Goal: Information Seeking & Learning: Learn about a topic

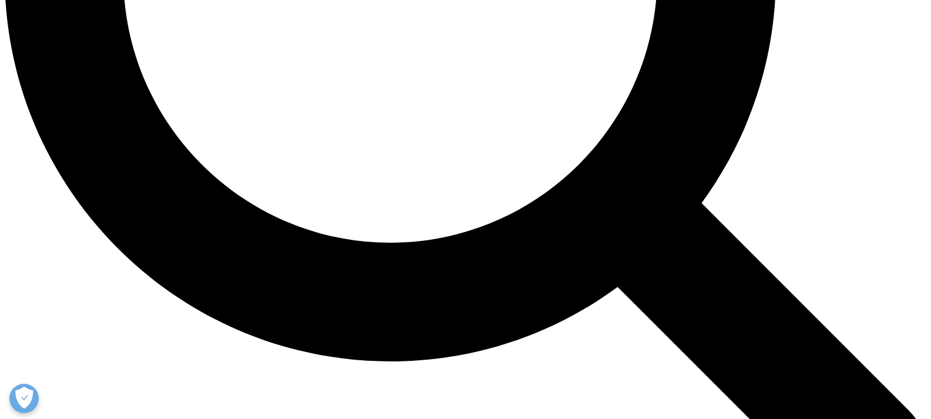
scroll to position [1116, 0]
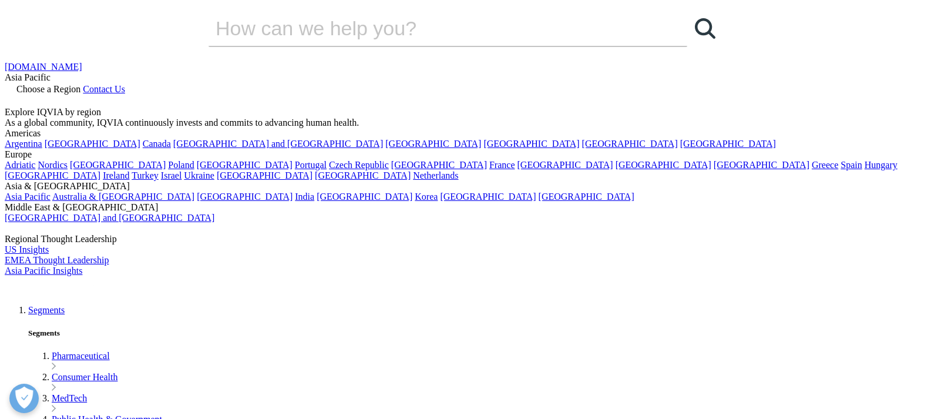
click at [196, 72] on div "Asia Pacific" at bounding box center [465, 77] width 921 height 11
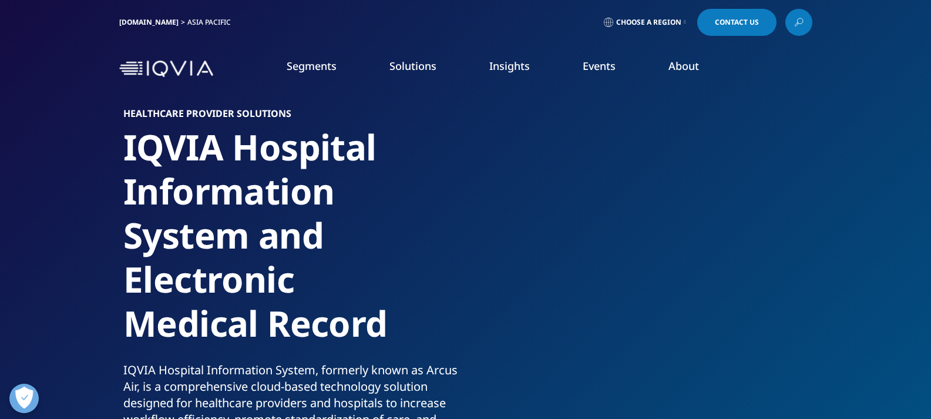
click at [150, 21] on link "IQVIA.COM" at bounding box center [148, 22] width 59 height 10
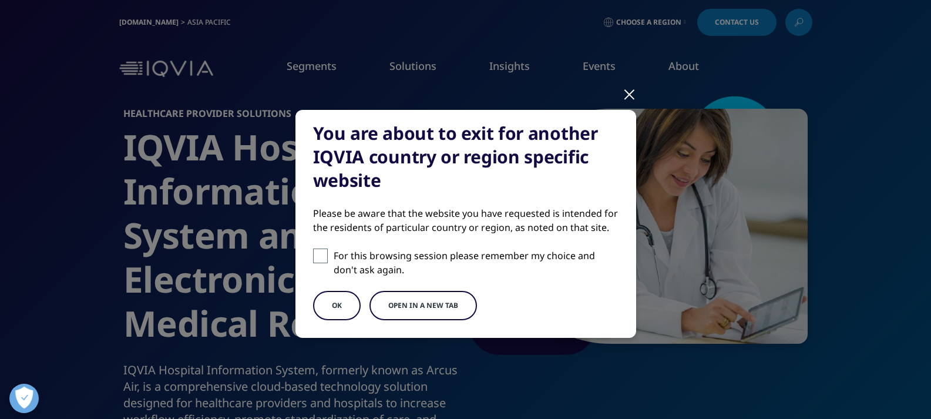
click at [410, 308] on button "Open in a new tab" at bounding box center [422, 305] width 107 height 29
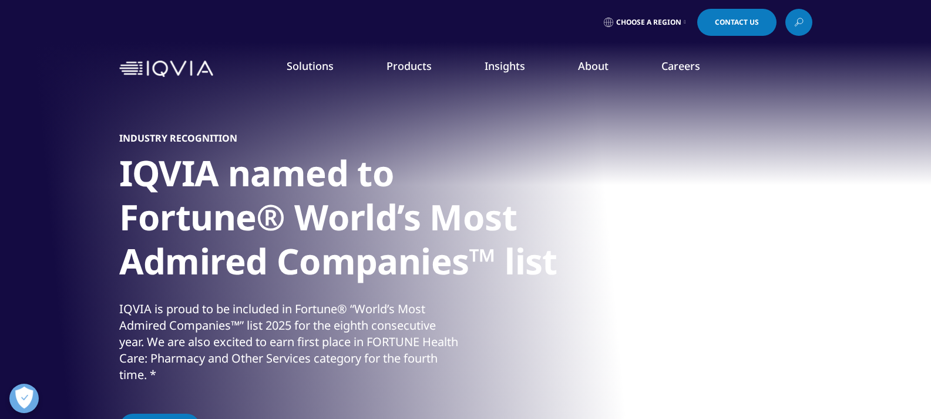
click at [676, 23] on span "Choose a Region" at bounding box center [648, 22] width 65 height 9
